Goal: Check status

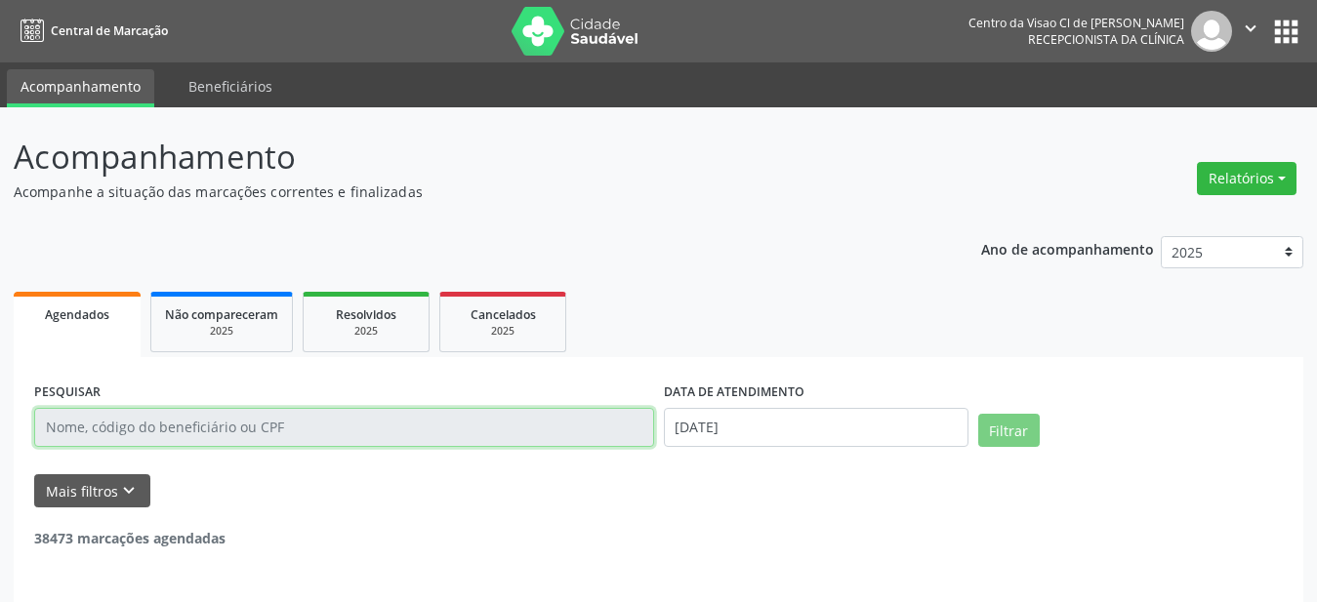
click at [256, 431] on input "text" at bounding box center [344, 427] width 620 height 39
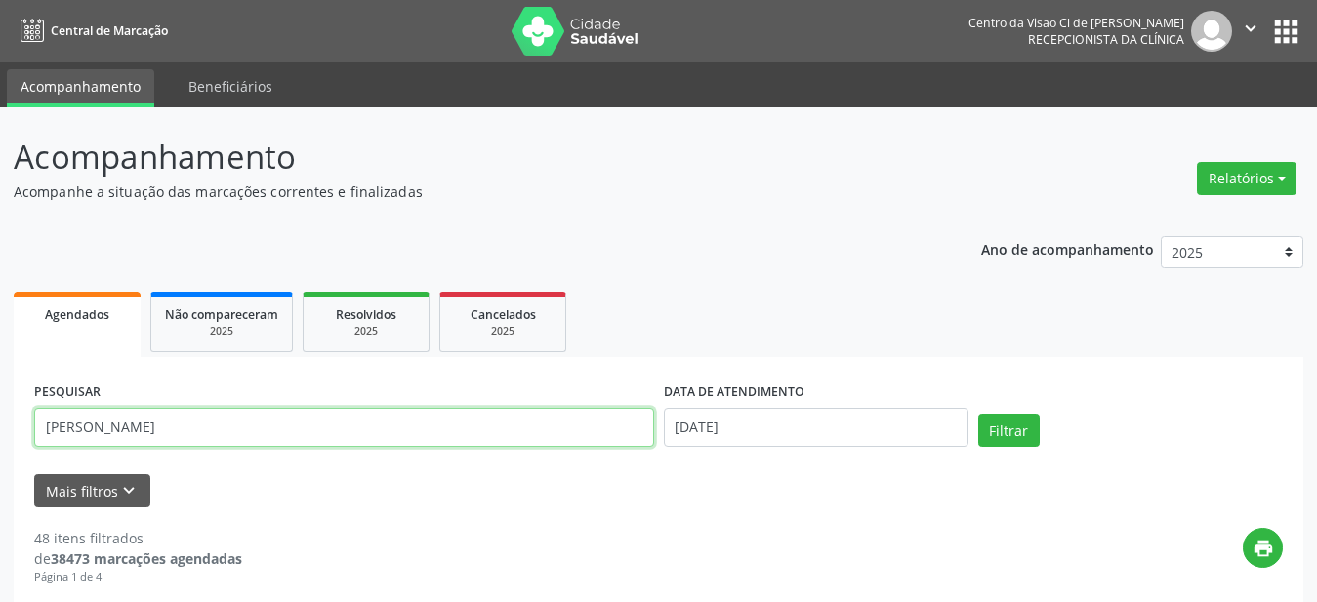
type input "[PERSON_NAME]"
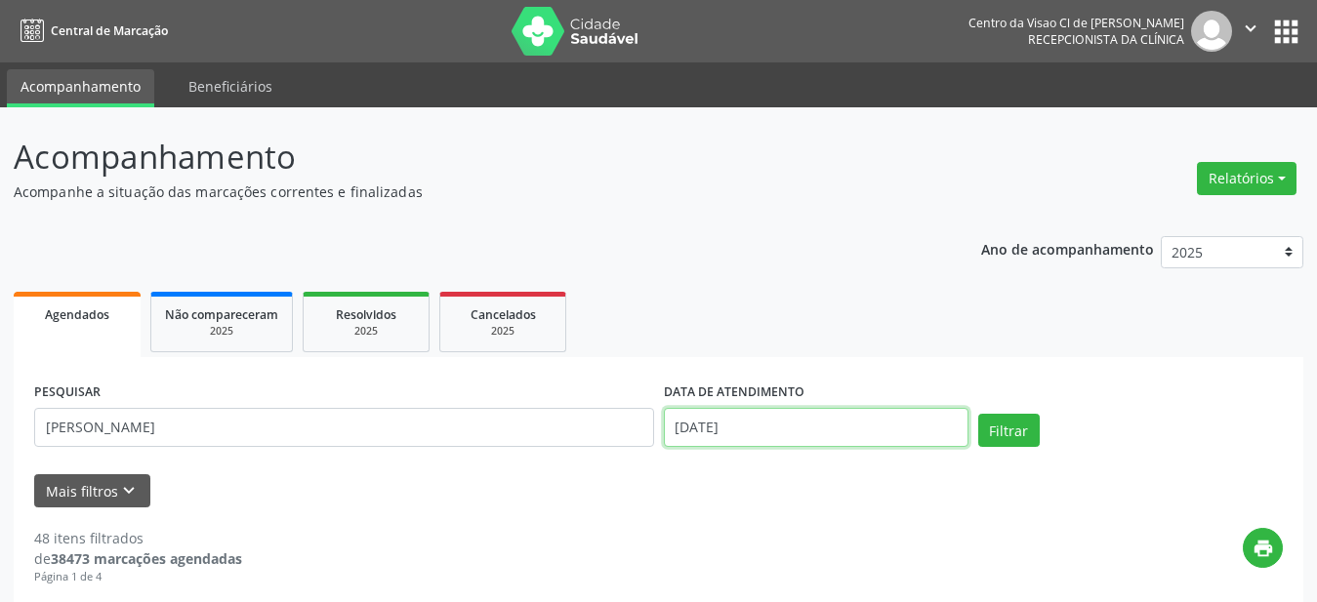
click at [893, 437] on input "[DATE]" at bounding box center [816, 427] width 305 height 39
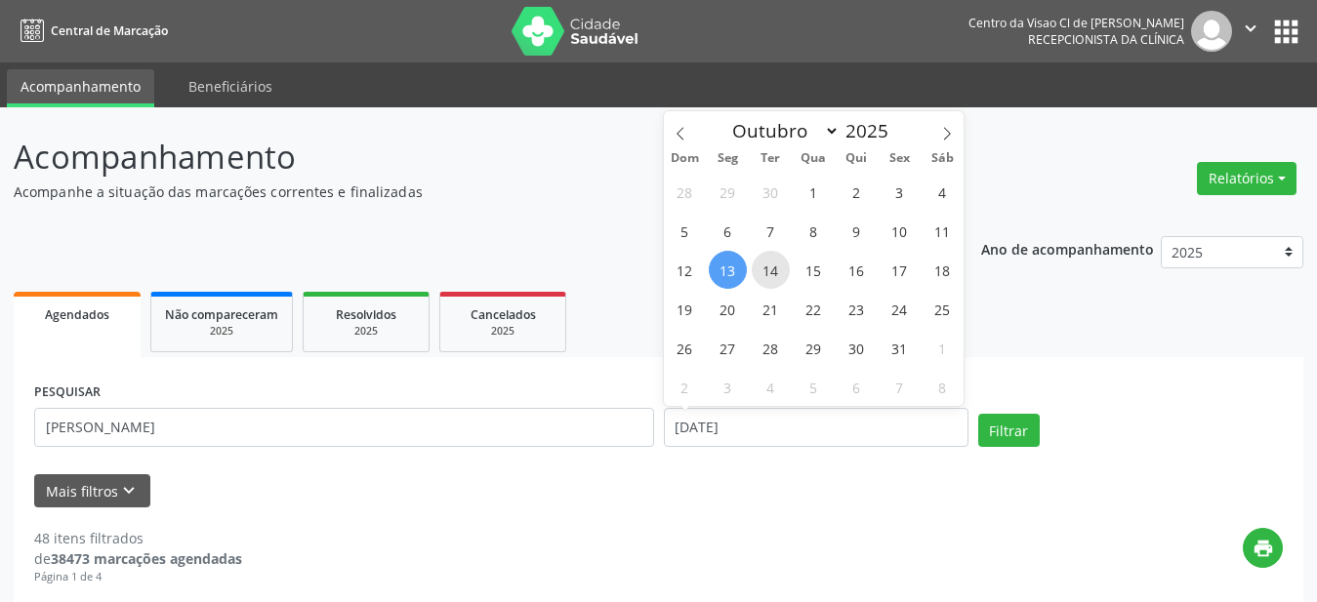
click at [761, 273] on span "14" at bounding box center [771, 270] width 38 height 38
type input "[DATE]"
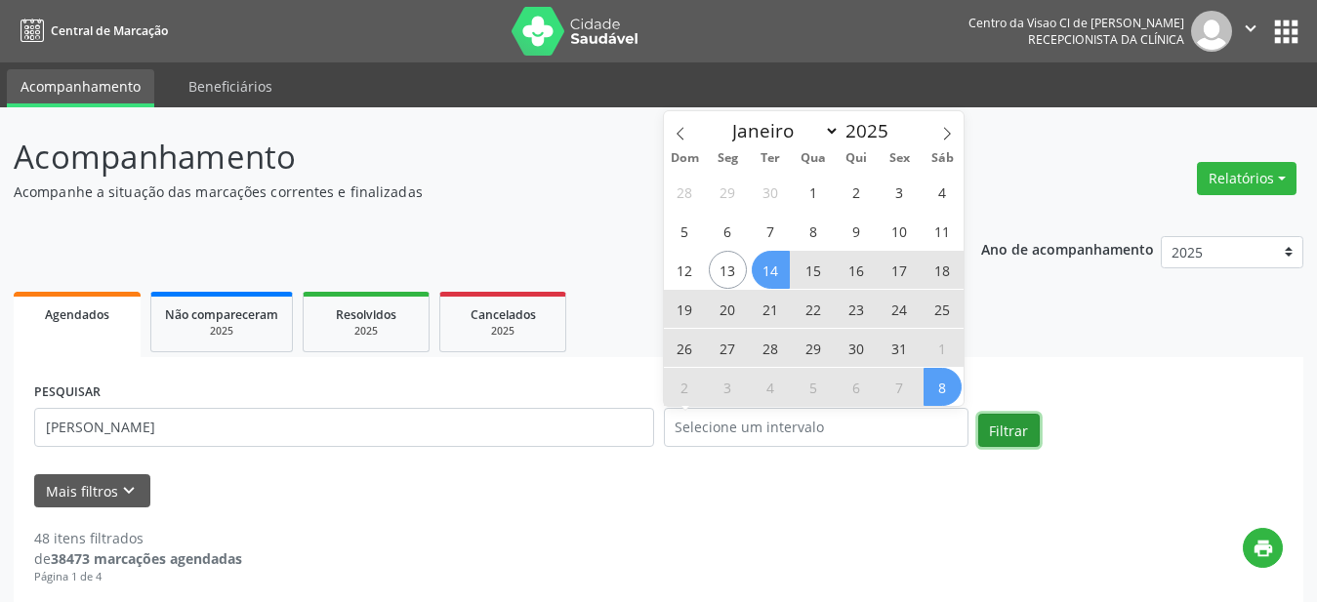
click at [1004, 437] on button "Filtrar" at bounding box center [1009, 430] width 62 height 33
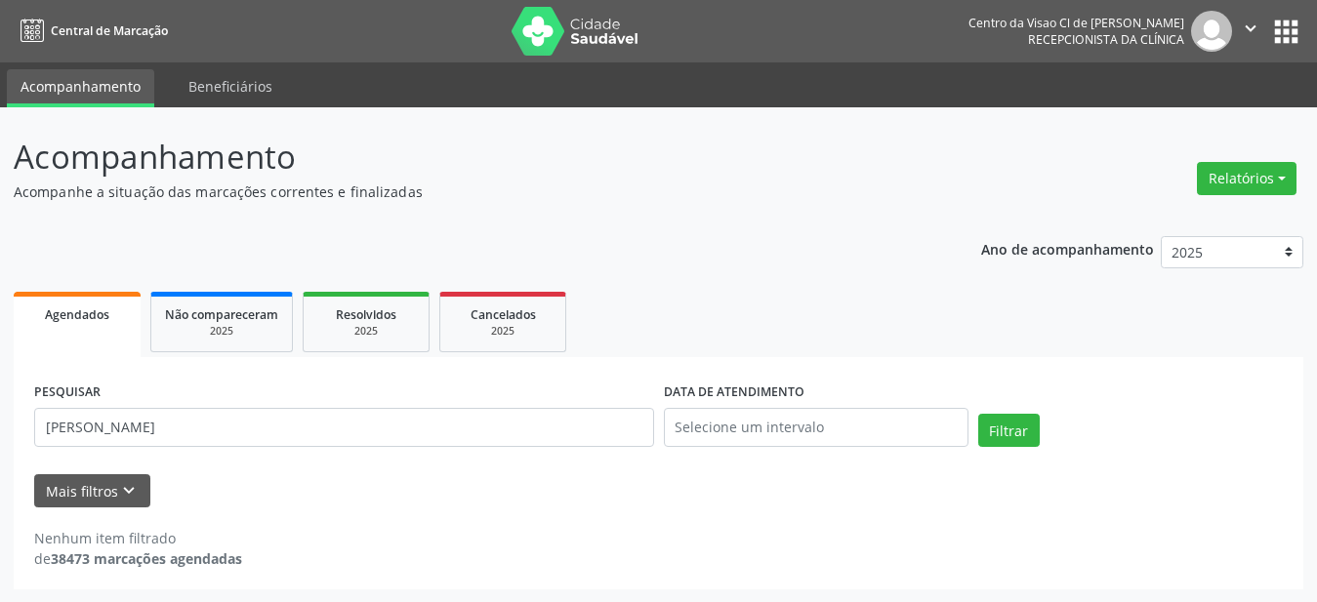
scroll to position [1, 0]
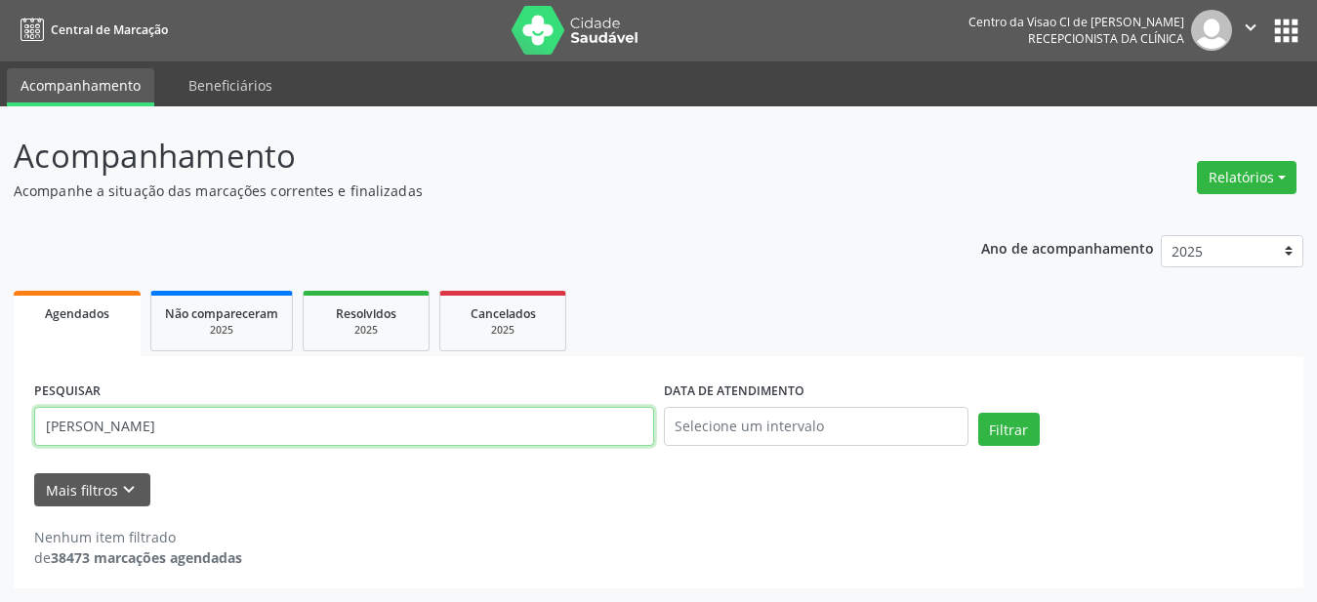
click at [80, 427] on input "[PERSON_NAME]" at bounding box center [344, 426] width 620 height 39
type input "RUBINALDO"
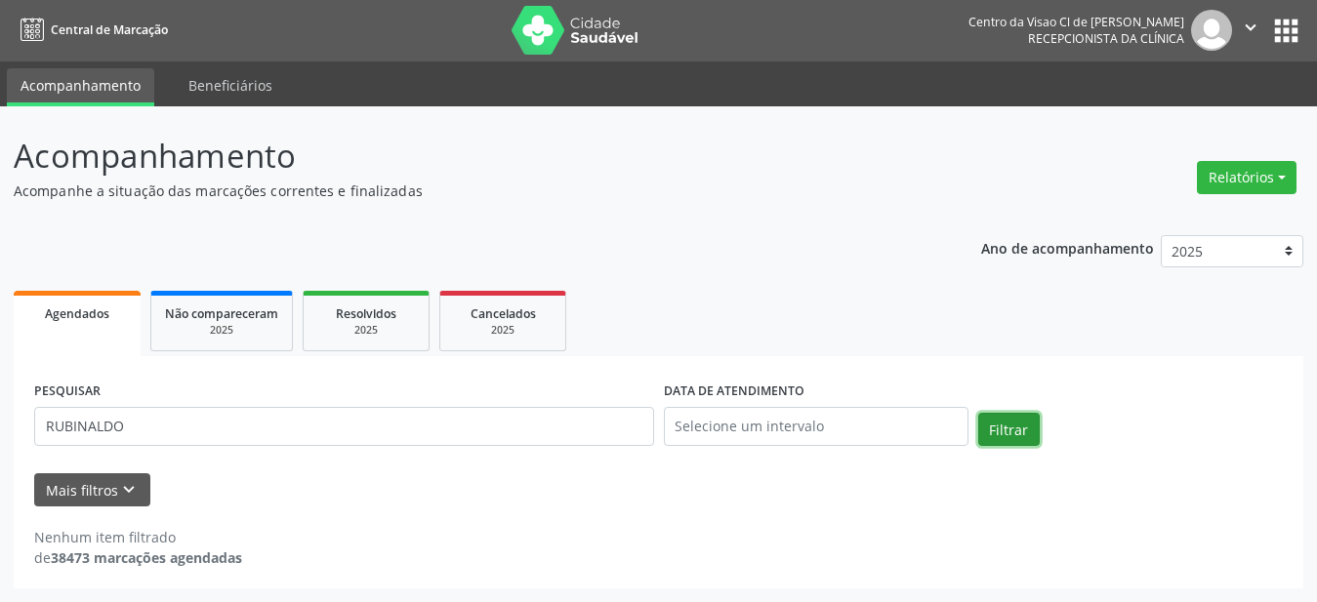
click at [1016, 426] on button "Filtrar" at bounding box center [1009, 429] width 62 height 33
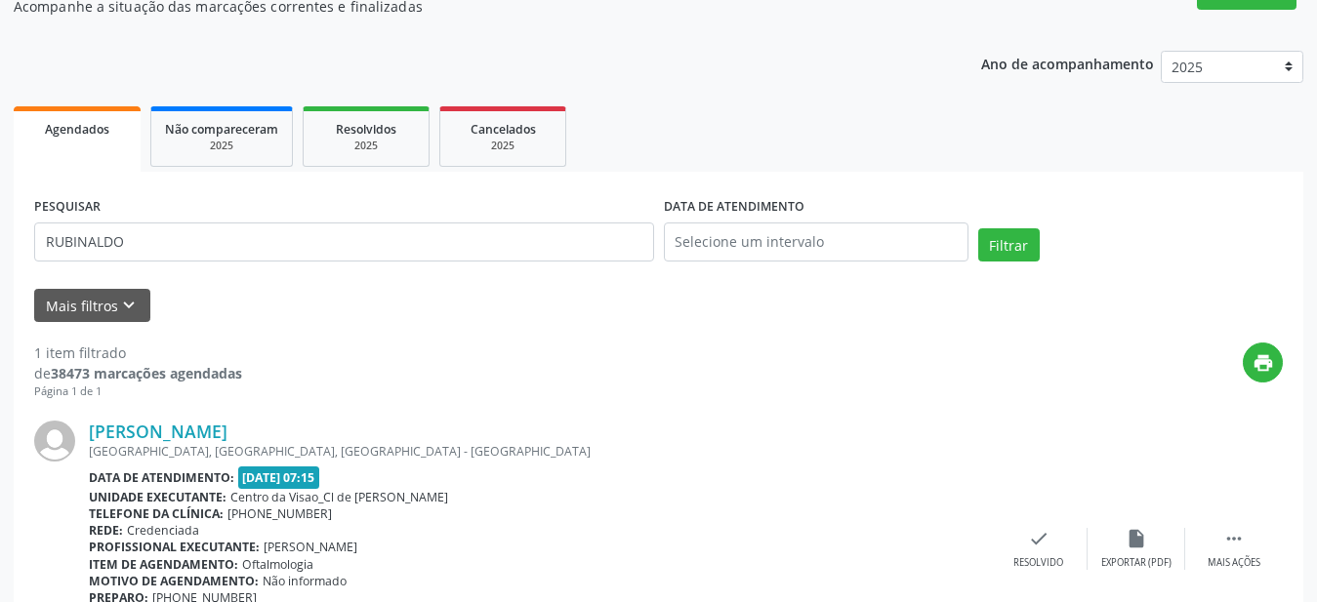
scroll to position [196, 0]
